Goal: Task Accomplishment & Management: Use online tool/utility

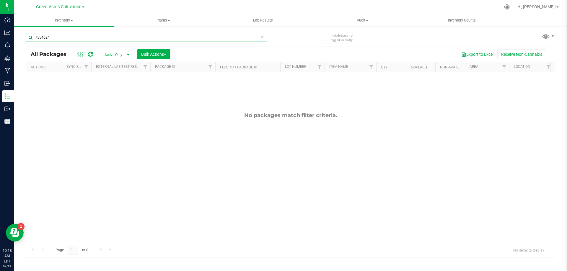
drag, startPoint x: 110, startPoint y: 45, endPoint x: 58, endPoint y: 50, distance: 52.4
click at [58, 50] on div "7554624 All Packages Active Only Active Only Lab Samples Locked All External In…" at bounding box center [290, 142] width 529 height 230
drag, startPoint x: 51, startPoint y: 39, endPoint x: 27, endPoint y: 40, distance: 24.2
click at [27, 40] on input "7554624" at bounding box center [146, 37] width 241 height 9
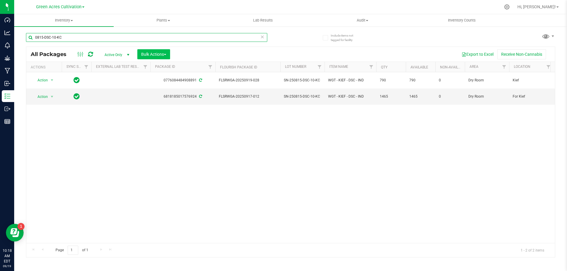
type input "0815-DSC-10-KC"
click at [161, 55] on span "Bulk Actions" at bounding box center [153, 54] width 25 height 5
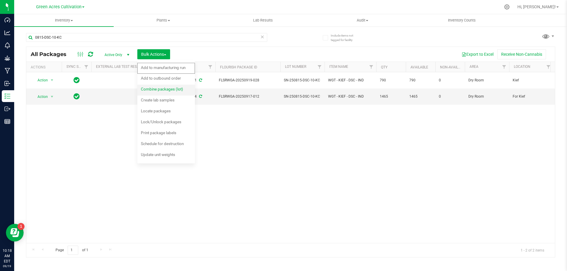
click at [159, 91] on span "Combine packages (lot)" at bounding box center [162, 89] width 42 height 5
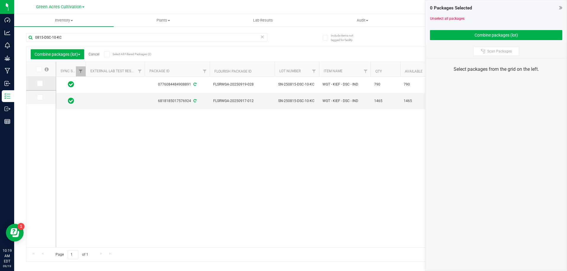
click at [38, 84] on icon at bounding box center [39, 84] width 4 height 0
click at [0, 0] on input "checkbox" at bounding box center [0, 0] width 0 height 0
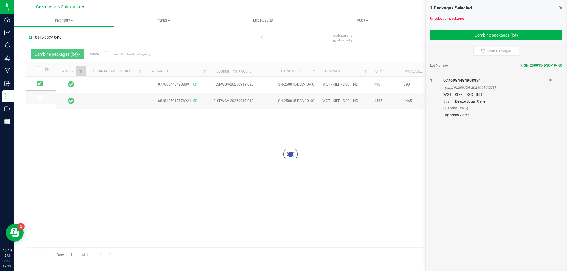
click at [39, 100] on div at bounding box center [290, 154] width 528 height 215
click at [39, 97] on icon at bounding box center [39, 97] width 4 height 0
click at [0, 0] on input "checkbox" at bounding box center [0, 0] width 0 height 0
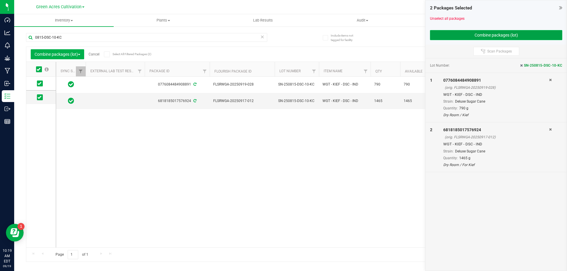
click at [467, 34] on button "Combine packages (lot)" at bounding box center [496, 35] width 132 height 10
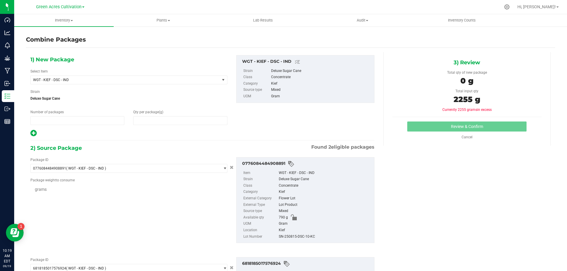
type input "1"
type input "0"
click at [153, 119] on span at bounding box center [180, 120] width 94 height 9
type input "255"
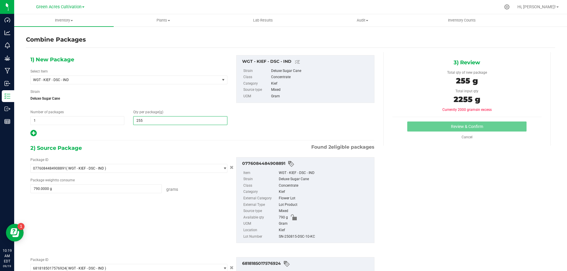
click at [299, 237] on div "SN-250815-DSC-10-KC" at bounding box center [325, 237] width 92 height 6
click at [299, 236] on div "SN-250815-DSC-10-KC" at bounding box center [325, 237] width 92 height 6
copy div "SN-250815-DSC-10-KC"
click at [68, 82] on span "WGT - KIEF - DSC - IND" at bounding box center [125, 80] width 189 height 8
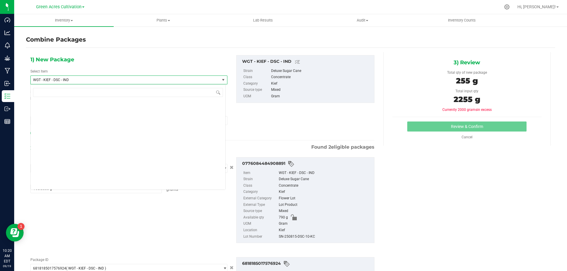
scroll to position [132499, 0]
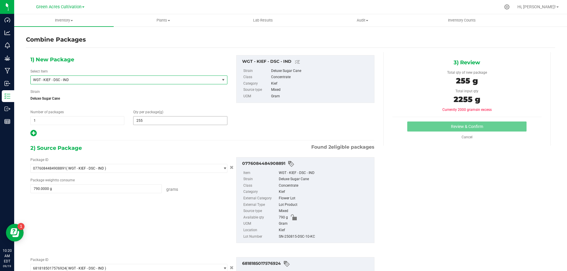
click at [146, 123] on span "255 255" at bounding box center [180, 120] width 94 height 9
type input "2555"
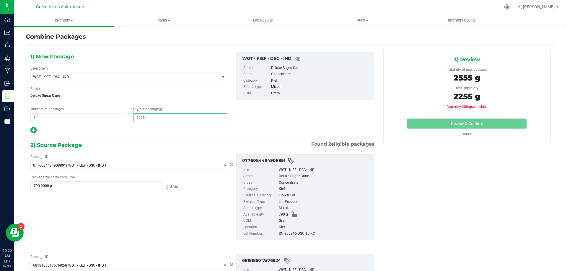
scroll to position [0, 0]
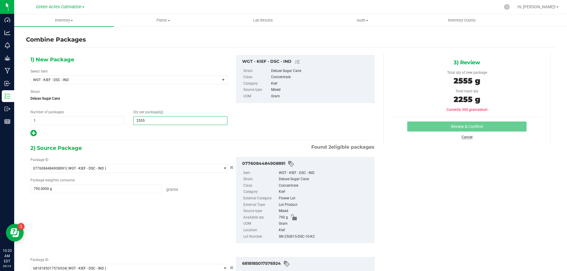
type input "2,555"
click at [465, 138] on link "Cancel" at bounding box center [466, 137] width 11 height 4
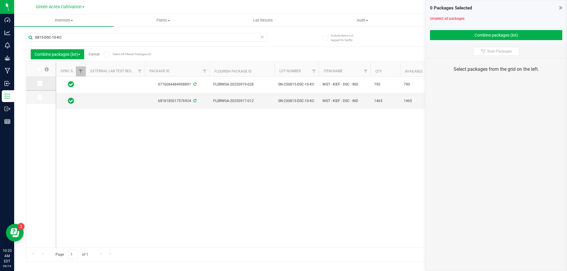
click at [40, 86] on span at bounding box center [40, 84] width 6 height 6
click at [0, 0] on input "checkbox" at bounding box center [0, 0] width 0 height 0
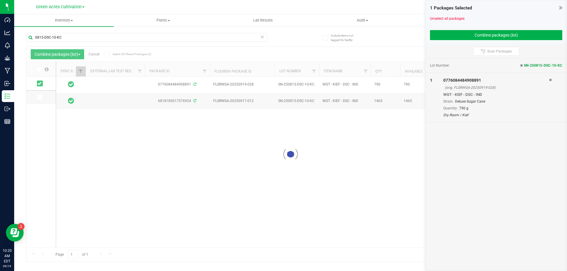
click at [37, 102] on div at bounding box center [290, 154] width 528 height 215
click at [37, 101] on td at bounding box center [41, 98] width 30 height 14
click at [40, 97] on icon at bounding box center [39, 97] width 4 height 0
click at [0, 0] on input "checkbox" at bounding box center [0, 0] width 0 height 0
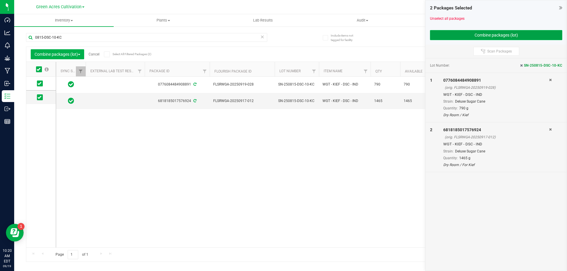
click at [462, 35] on button "Combine packages (lot)" at bounding box center [496, 35] width 132 height 10
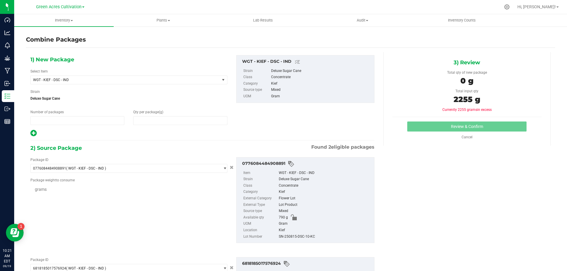
type input "1"
type input "0"
click at [171, 124] on span at bounding box center [180, 120] width 94 height 9
type input "2255"
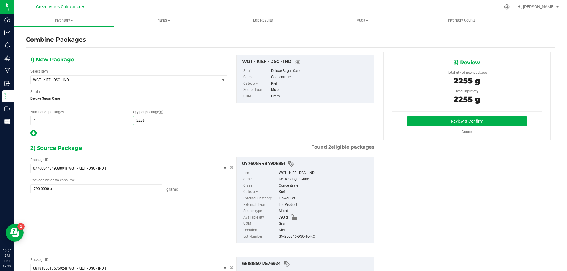
type input "2,255"
click at [289, 238] on div "SN-250815-DSC-10-KC" at bounding box center [325, 237] width 92 height 6
copy div "SN-250815-DSC-10-KC"
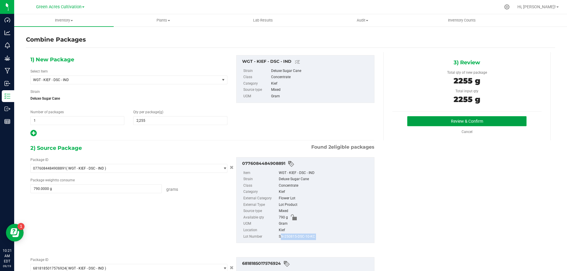
click at [436, 118] on button "Review & Confirm" at bounding box center [466, 121] width 119 height 10
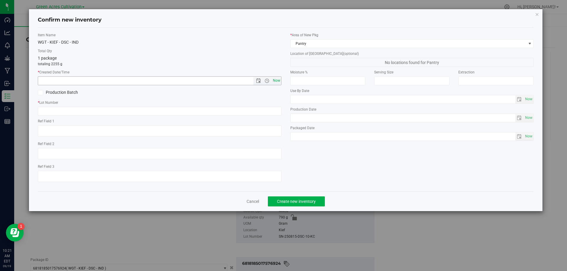
click at [277, 77] on span "Now" at bounding box center [276, 80] width 10 height 9
type input "[DATE] 10:21 AM"
click at [272, 109] on input "text" at bounding box center [159, 111] width 243 height 9
paste input "SN-250815-DSC-10-KC"
type input "SN-250815-DSC-10-KC"
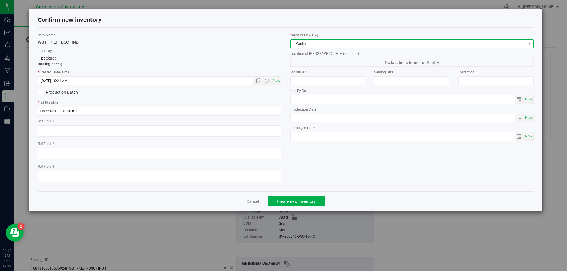
click at [321, 44] on span "Pantry" at bounding box center [407, 44] width 235 height 8
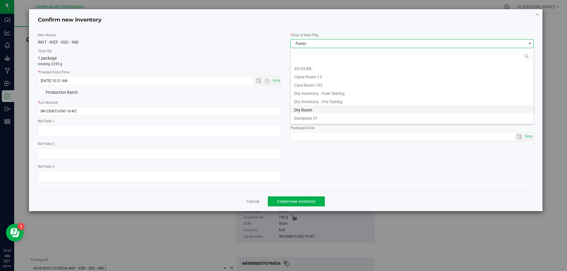
click at [305, 111] on li "Dry Room" at bounding box center [411, 109] width 243 height 8
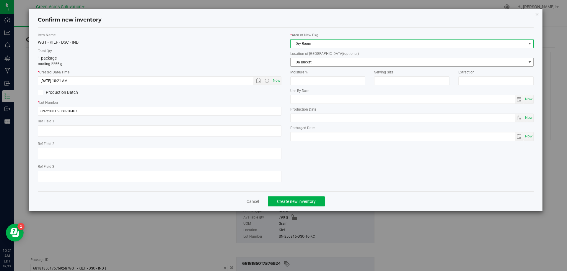
click at [308, 63] on span "Da Bucket" at bounding box center [407, 62] width 235 height 8
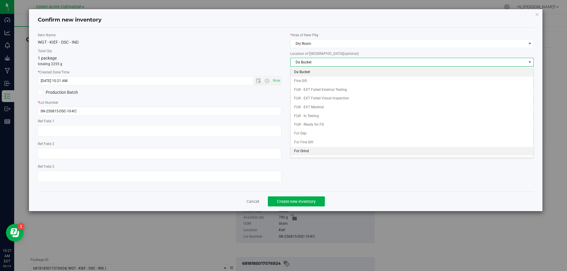
scroll to position [25, 0]
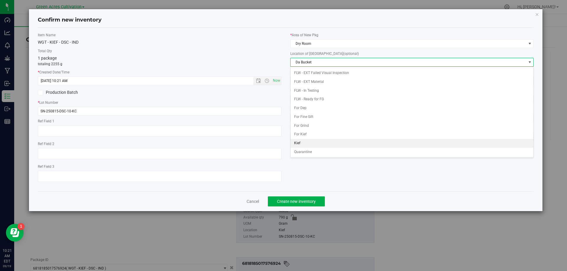
click at [299, 143] on li "Kief" at bounding box center [411, 143] width 243 height 9
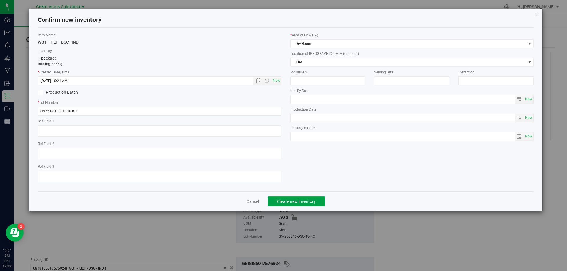
click at [293, 200] on span "Create new inventory" at bounding box center [296, 201] width 39 height 5
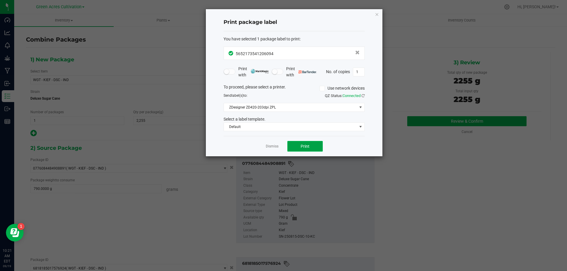
click at [313, 145] on button "Print" at bounding box center [304, 146] width 35 height 11
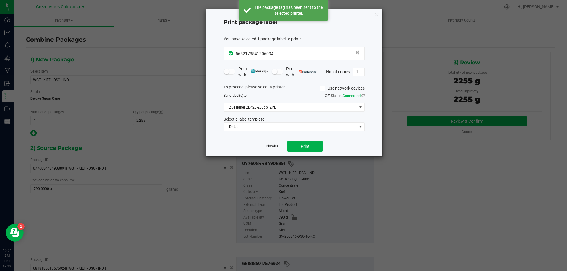
click at [273, 148] on link "Dismiss" at bounding box center [272, 146] width 13 height 5
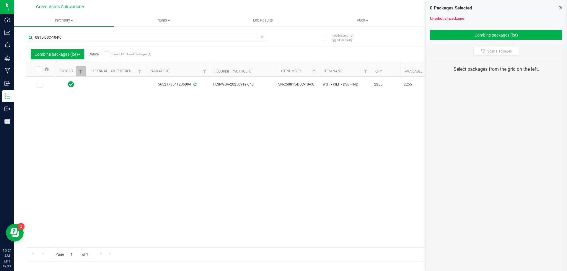
click at [262, 35] on icon at bounding box center [262, 36] width 4 height 7
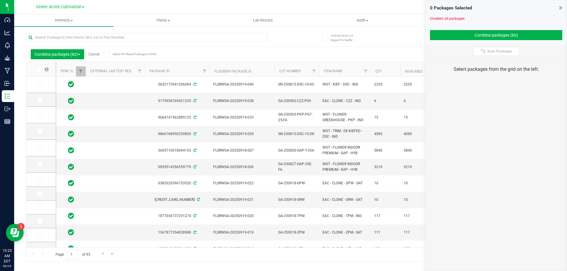
click at [95, 55] on link "Cancel" at bounding box center [94, 54] width 11 height 4
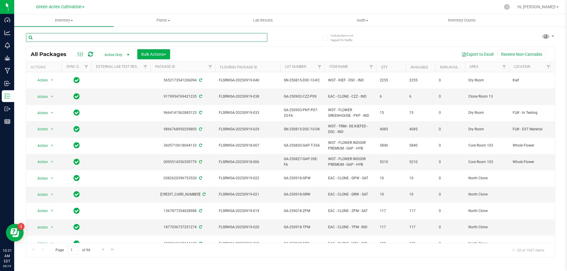
click at [242, 34] on input "text" at bounding box center [146, 37] width 241 height 9
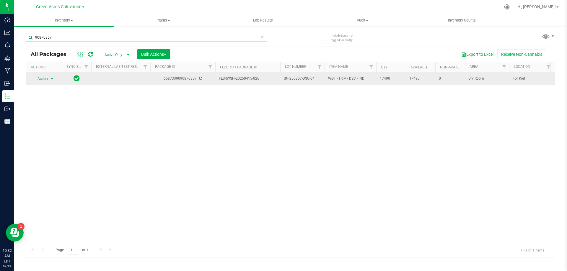
type input "90870857"
click at [45, 79] on span "Action" at bounding box center [40, 79] width 16 height 8
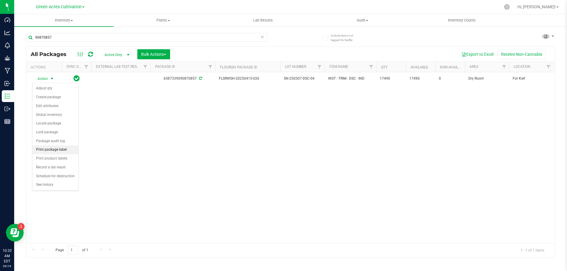
click at [56, 149] on li "Print package label" at bounding box center [55, 149] width 46 height 9
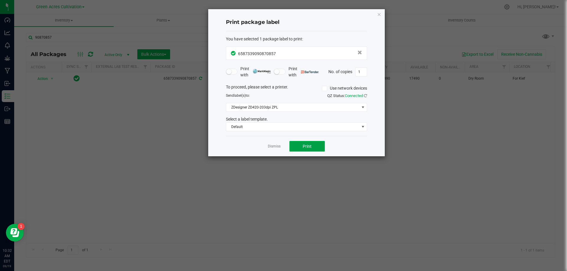
click at [305, 145] on span "Print" at bounding box center [306, 146] width 9 height 5
click at [275, 145] on link "Dismiss" at bounding box center [274, 146] width 13 height 5
